Goal: Information Seeking & Learning: Find specific fact

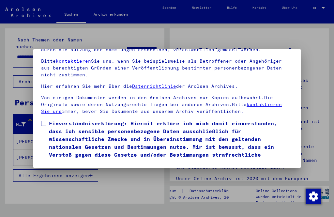
scroll to position [68, 0]
click at [42, 121] on span at bounding box center [43, 123] width 5 height 5
click at [57, 169] on button "Ich stimme zu" at bounding box center [65, 175] width 49 height 12
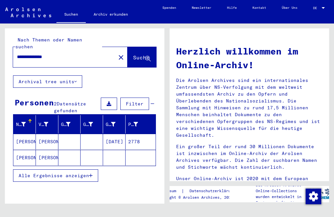
click at [43, 134] on mat-cell "[PERSON_NAME]" at bounding box center [47, 142] width 22 height 16
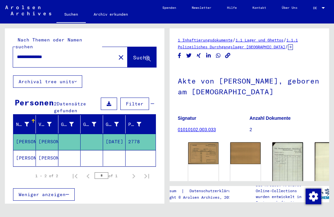
click at [196, 150] on img at bounding box center [203, 153] width 30 height 22
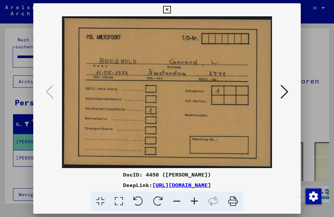
click at [280, 92] on icon at bounding box center [284, 92] width 8 height 16
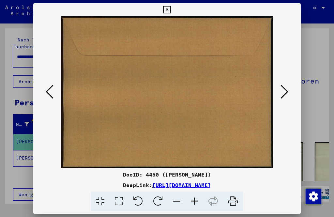
click at [278, 93] on button at bounding box center [284, 92] width 12 height 19
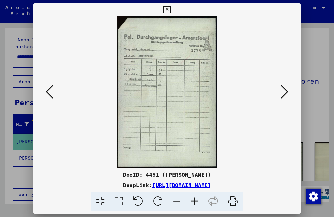
click at [280, 90] on icon at bounding box center [284, 92] width 8 height 16
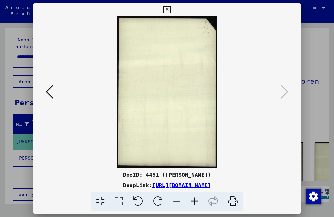
click at [172, 14] on button at bounding box center [166, 9] width 11 height 13
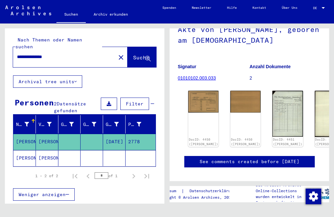
scroll to position [52, 0]
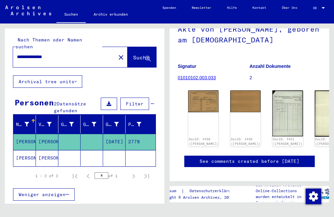
click at [43, 150] on mat-cell "[PERSON_NAME]" at bounding box center [47, 158] width 22 height 16
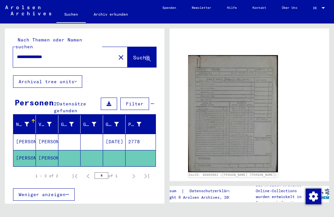
click at [216, 103] on img at bounding box center [233, 113] width 90 height 117
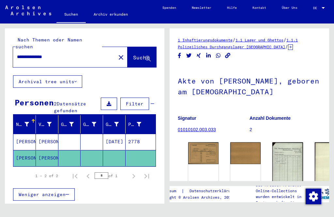
click at [46, 153] on mat-cell "[PERSON_NAME]" at bounding box center [47, 158] width 22 height 16
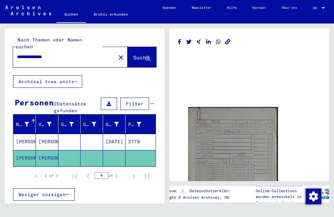
click at [44, 134] on mat-cell "[PERSON_NAME]" at bounding box center [47, 142] width 22 height 16
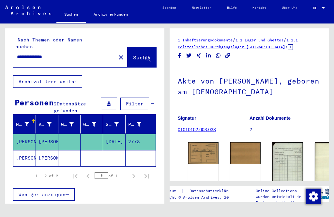
click at [36, 53] on input "**********" at bounding box center [64, 56] width 95 height 7
type input "********"
click at [133, 54] on span "Suche" at bounding box center [141, 57] width 16 height 7
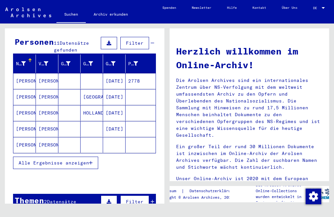
scroll to position [62, 0]
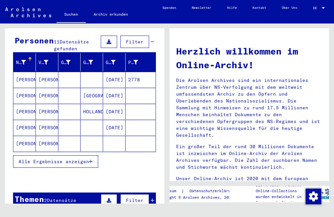
click at [34, 158] on span "Alle Ergebnisse anzeigen" at bounding box center [54, 161] width 70 height 6
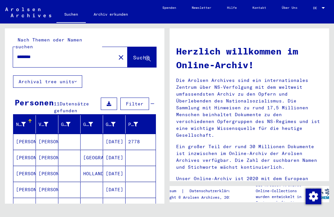
scroll to position [0, 0]
